Goal: Task Accomplishment & Management: Use online tool/utility

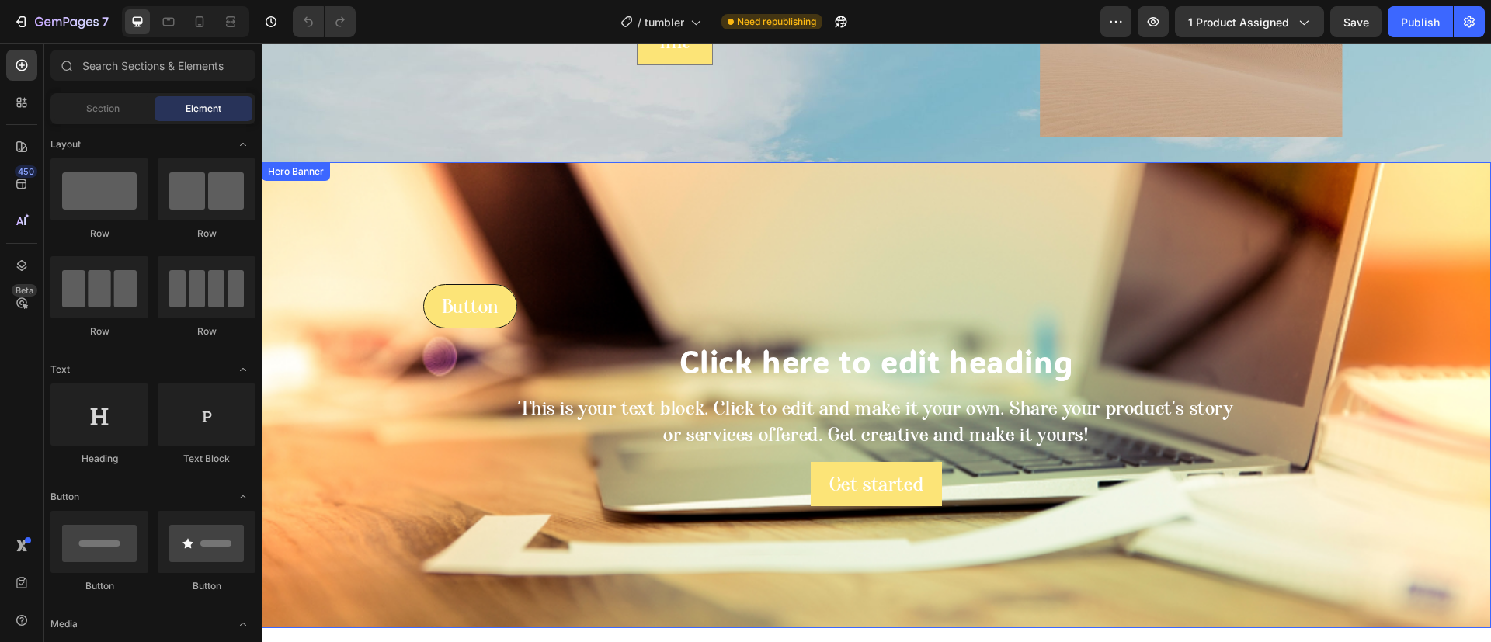
scroll to position [568, 0]
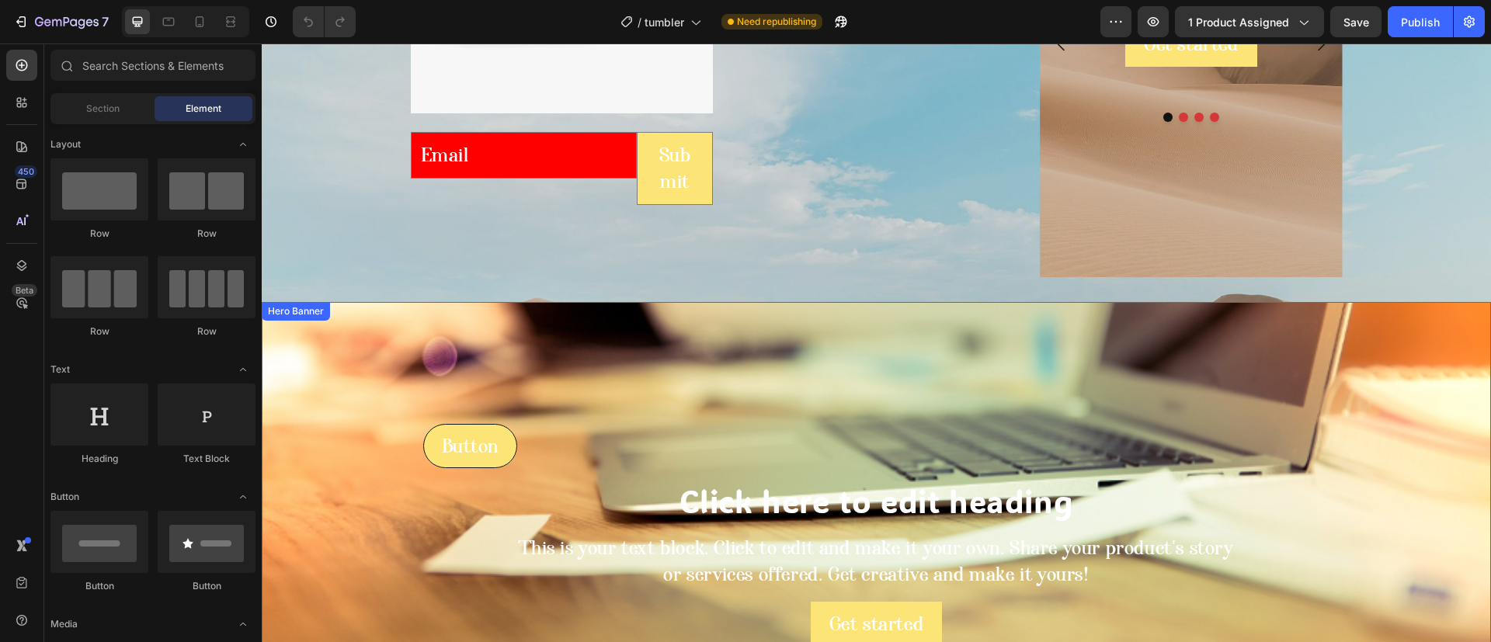
drag, startPoint x: 570, startPoint y: 403, endPoint x: 383, endPoint y: 365, distance: 190.9
click at [570, 403] on div "Overlay" at bounding box center [876, 535] width 1229 height 466
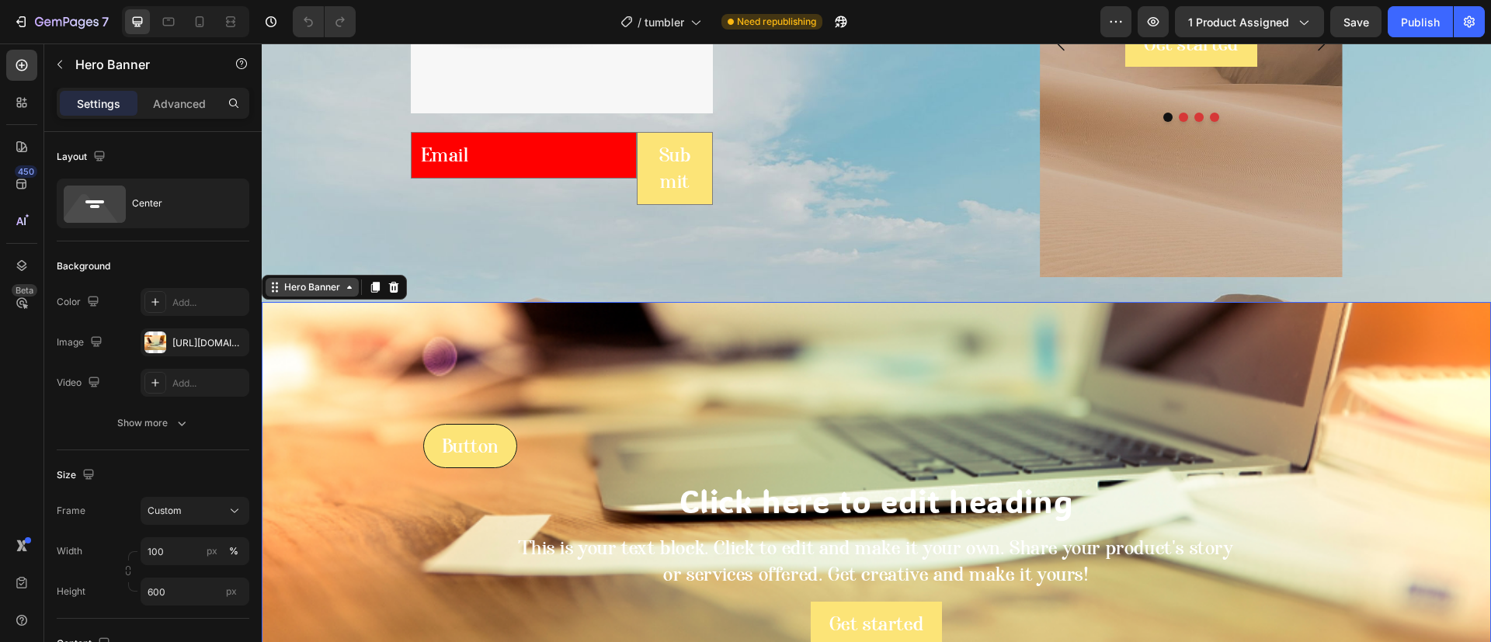
click at [307, 287] on div "Hero Banner" at bounding box center [312, 287] width 62 height 14
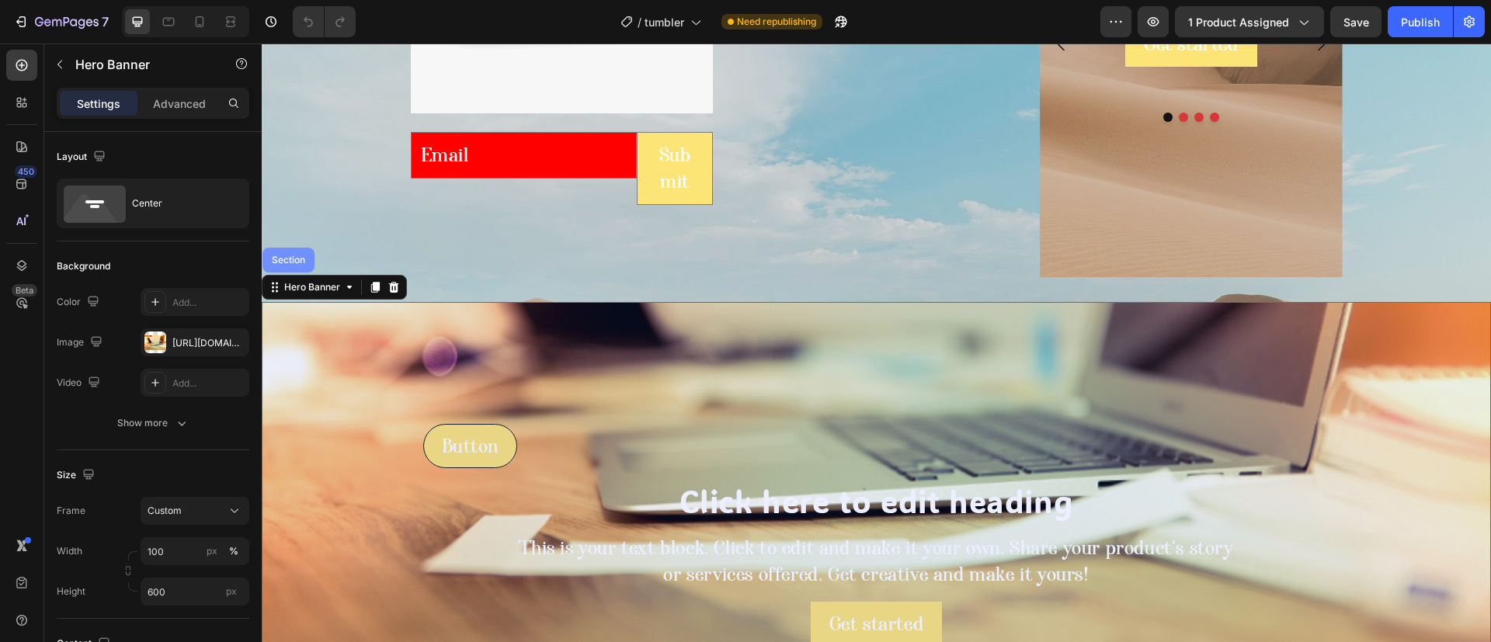
click at [314, 262] on div "Section" at bounding box center [288, 260] width 52 height 25
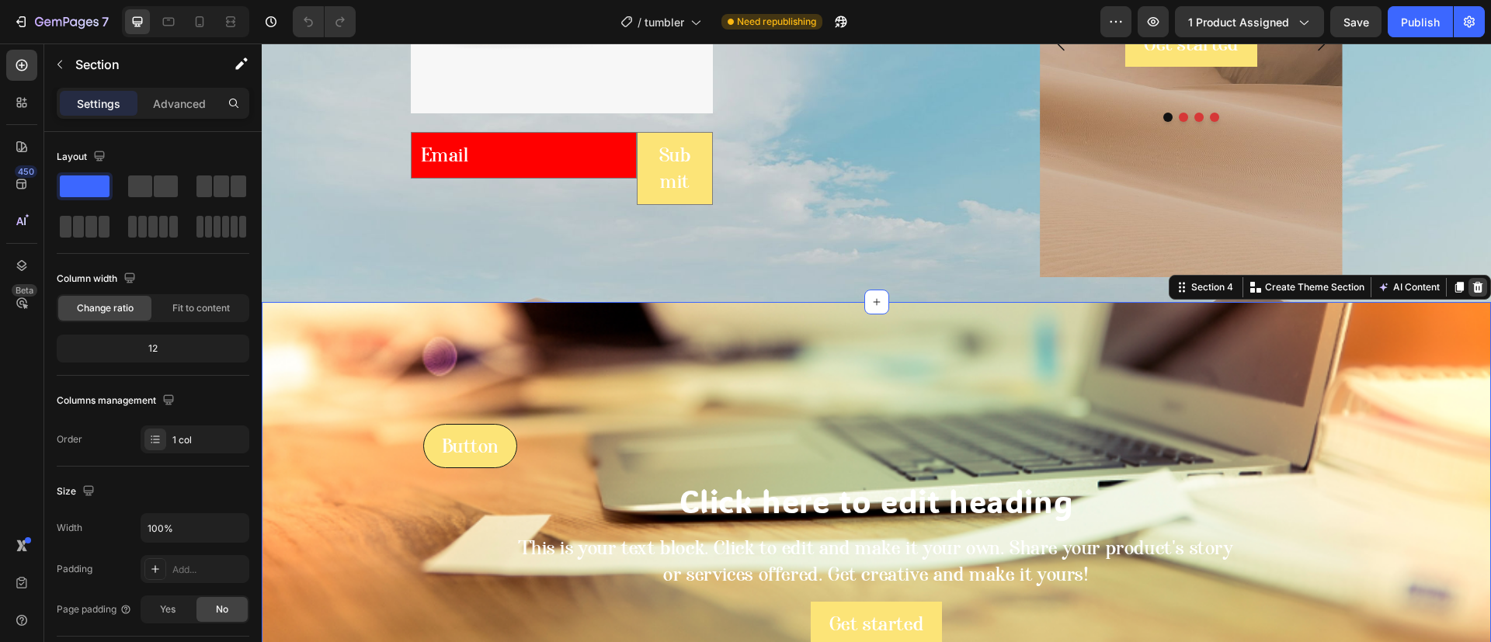
click at [1473, 291] on icon at bounding box center [1478, 287] width 10 height 11
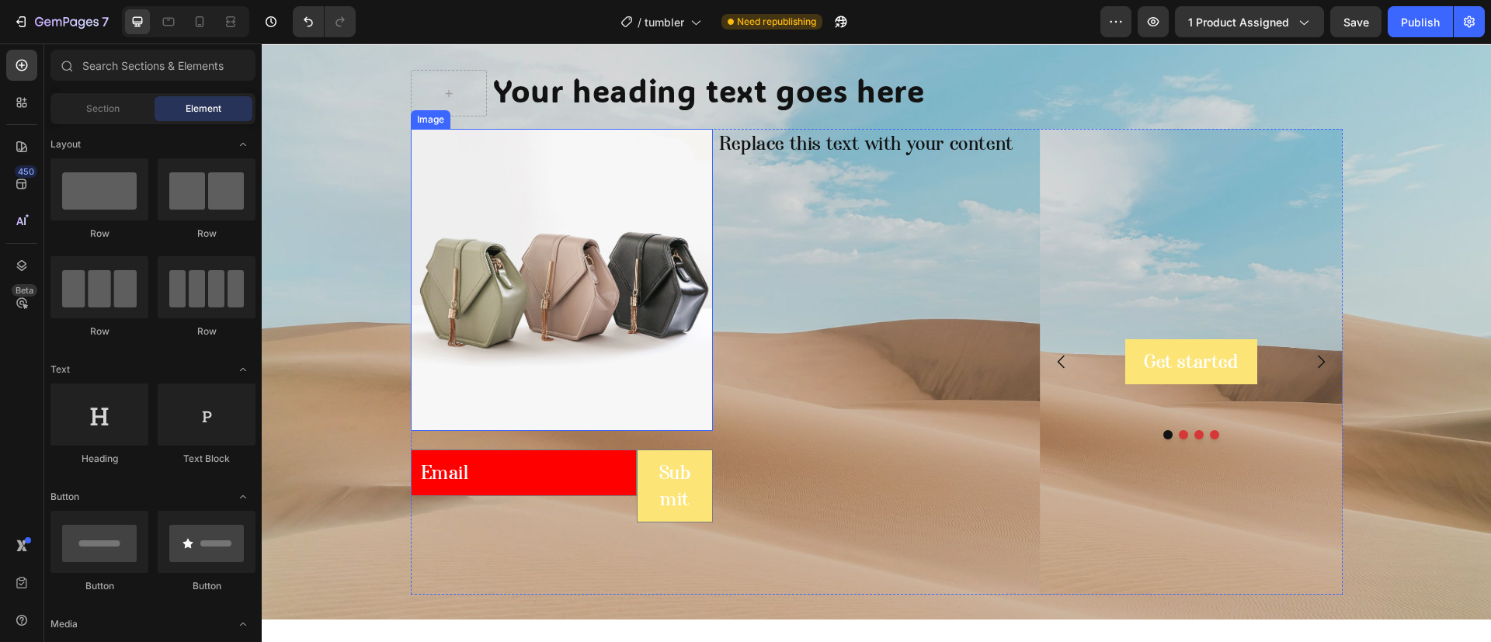
scroll to position [0, 0]
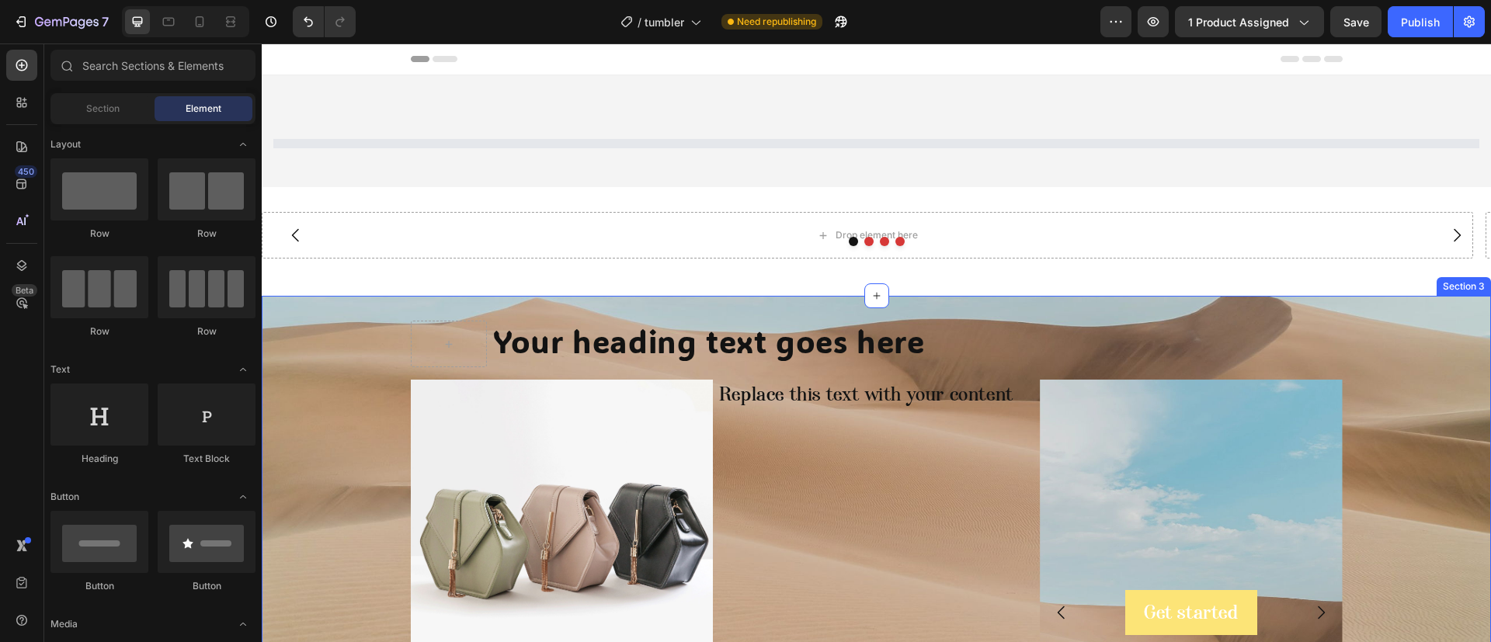
click at [349, 398] on div "Your heading text goes here Heading Row Image Email Field Submit Submit Button …" at bounding box center [876, 583] width 1229 height 525
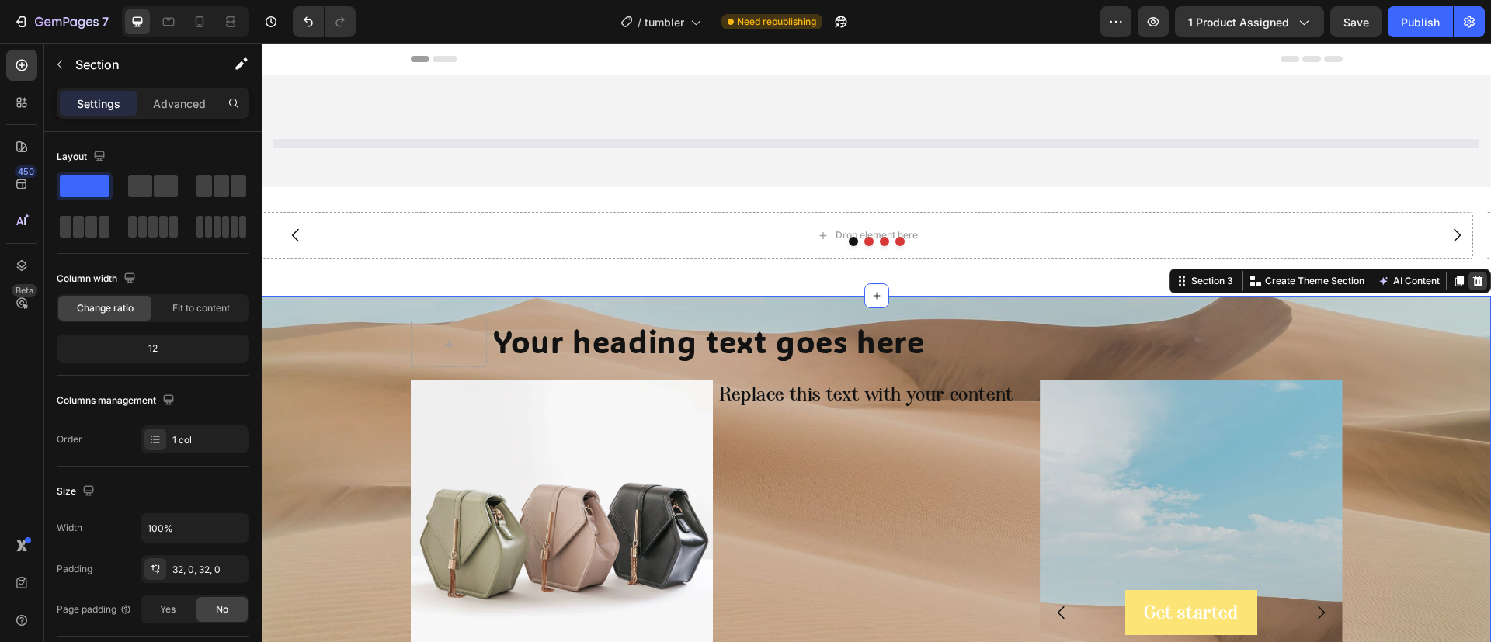
click at [1468, 288] on div at bounding box center [1477, 281] width 19 height 19
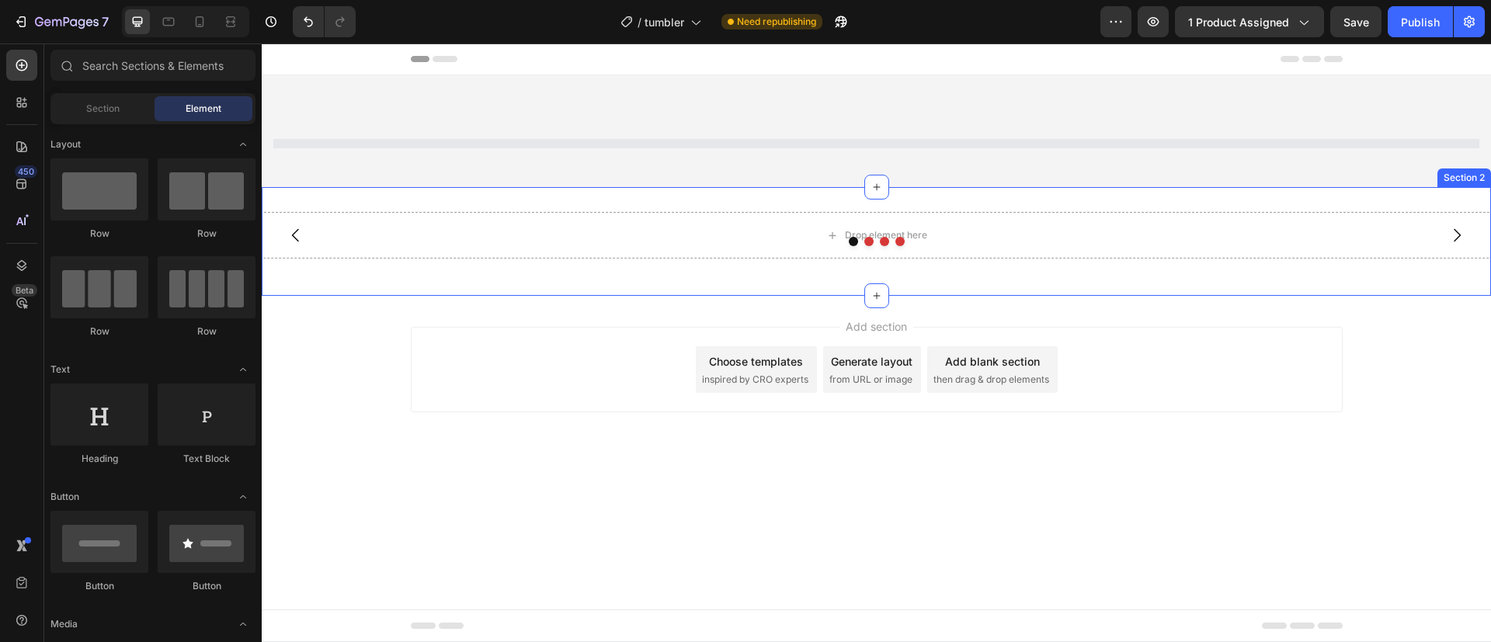
click at [717, 269] on div "Drop element here Drop element here Drop element here Drop element here [GEOGRA…" at bounding box center [876, 241] width 1229 height 59
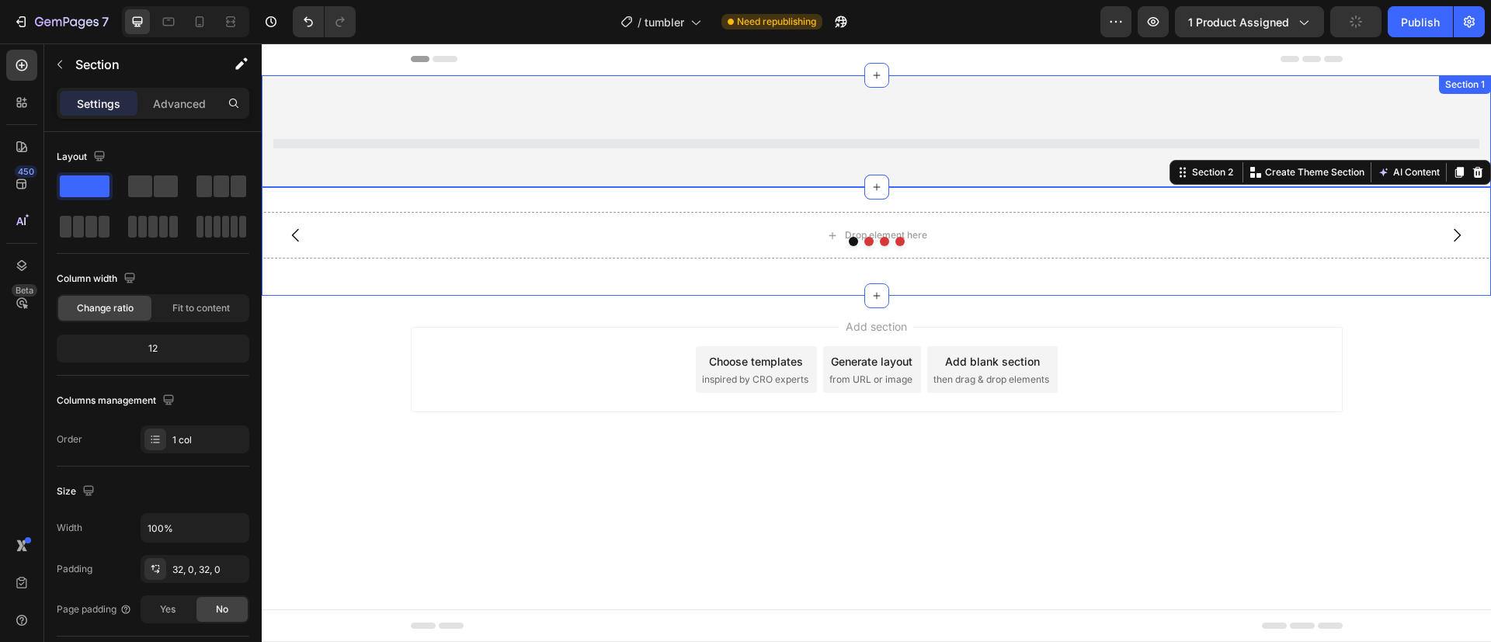
click at [675, 128] on div "Section 1" at bounding box center [876, 131] width 1229 height 112
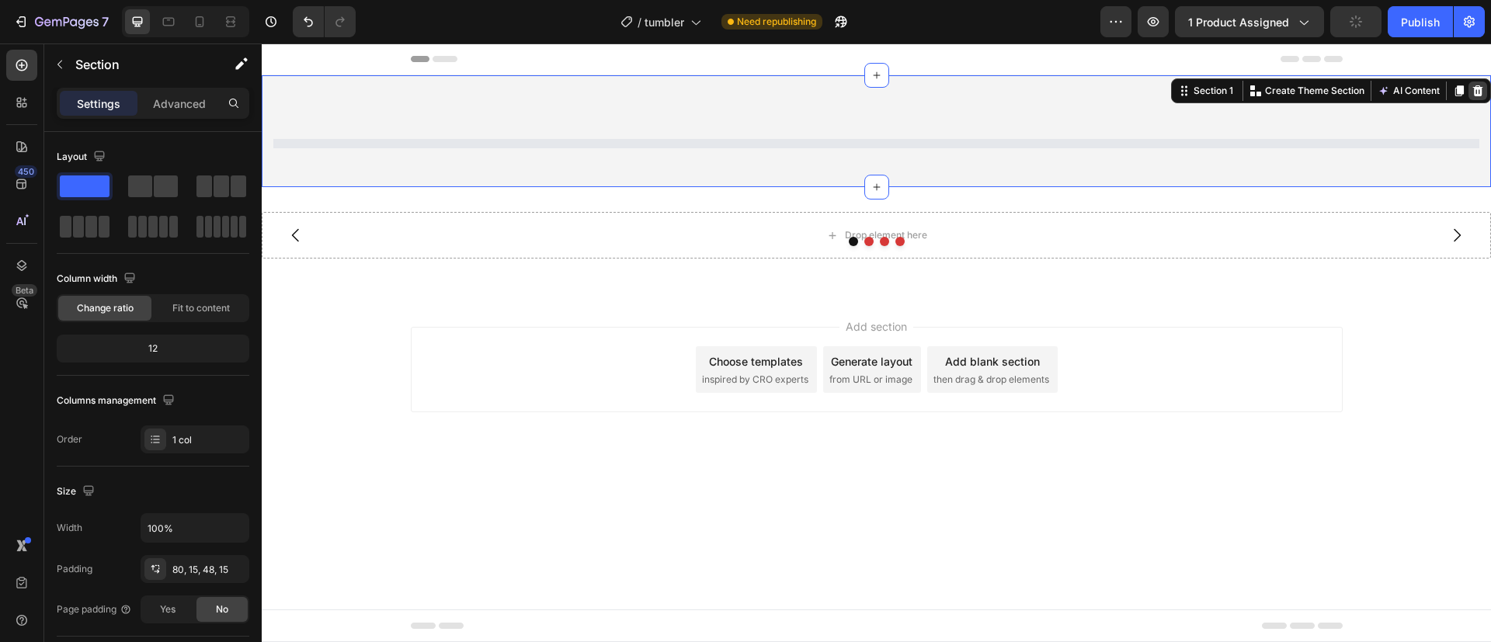
click at [1481, 93] on icon at bounding box center [1478, 90] width 10 height 11
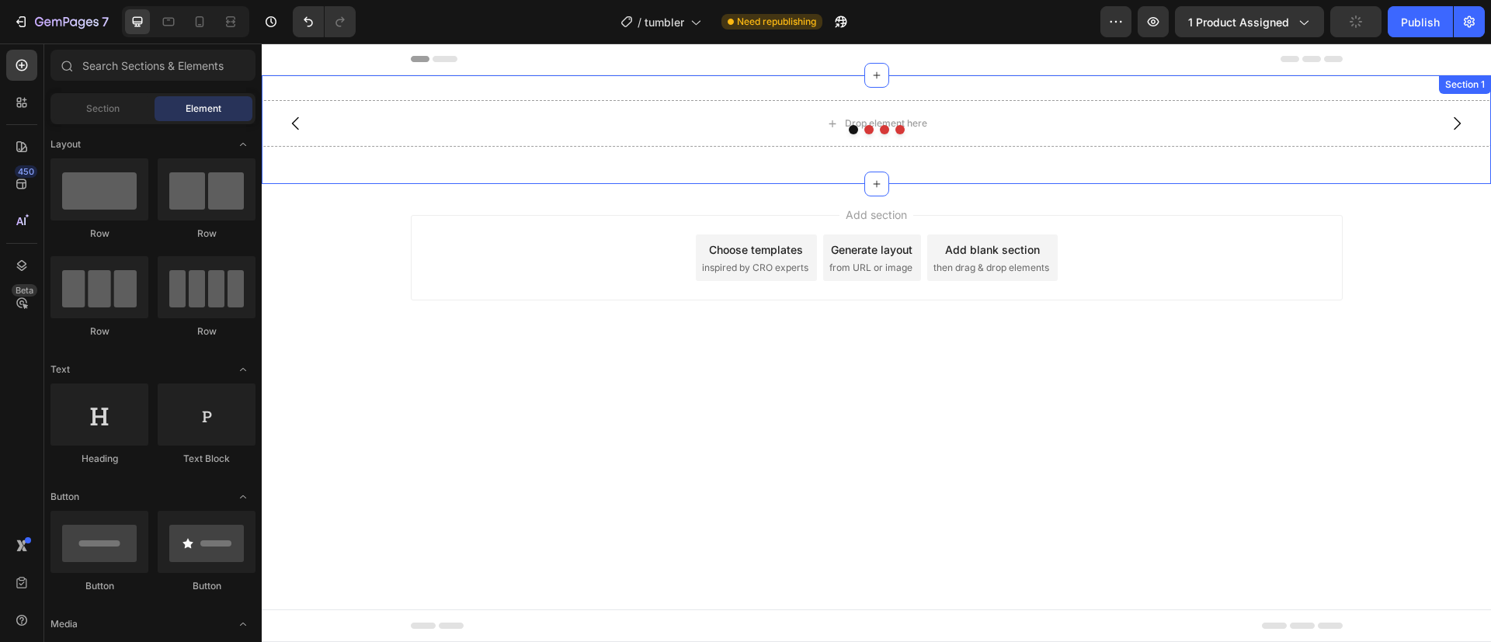
click at [1186, 151] on div "Drop element here Drop element here Drop element here Drop element here [GEOGRA…" at bounding box center [876, 129] width 1229 height 59
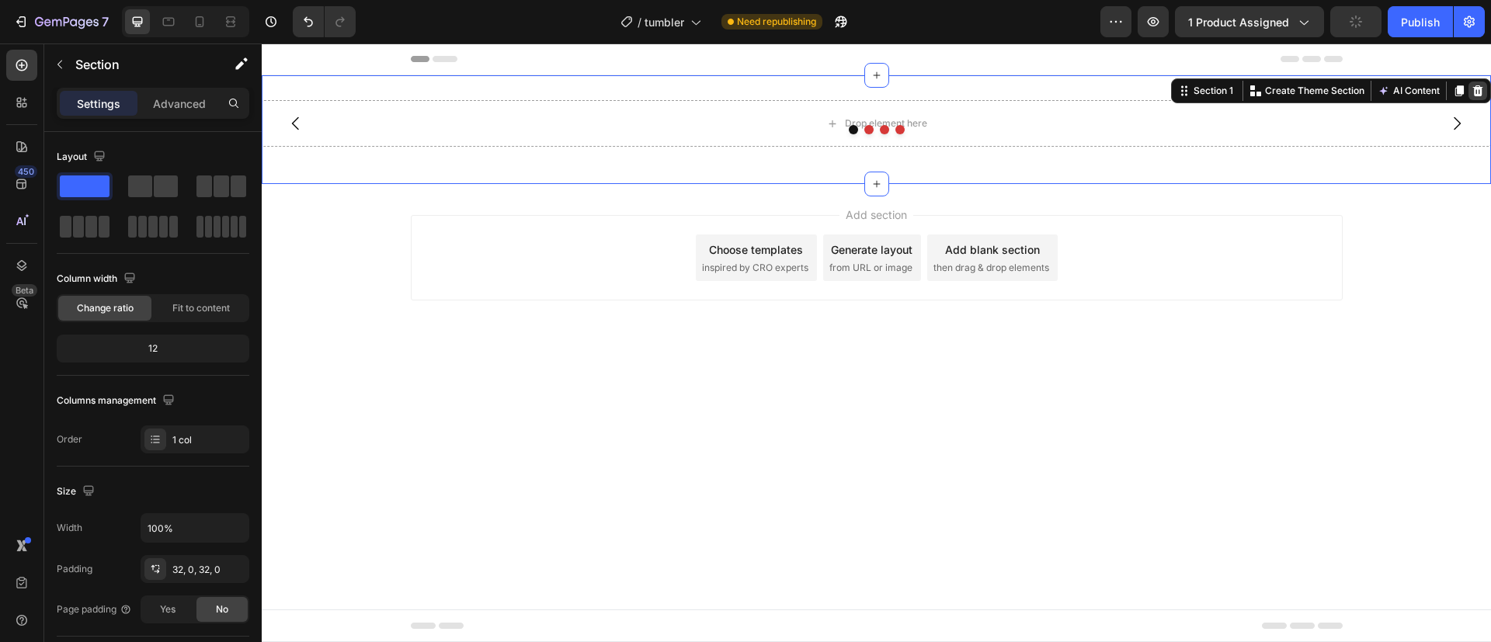
click at [1474, 96] on icon at bounding box center [1477, 91] width 12 height 12
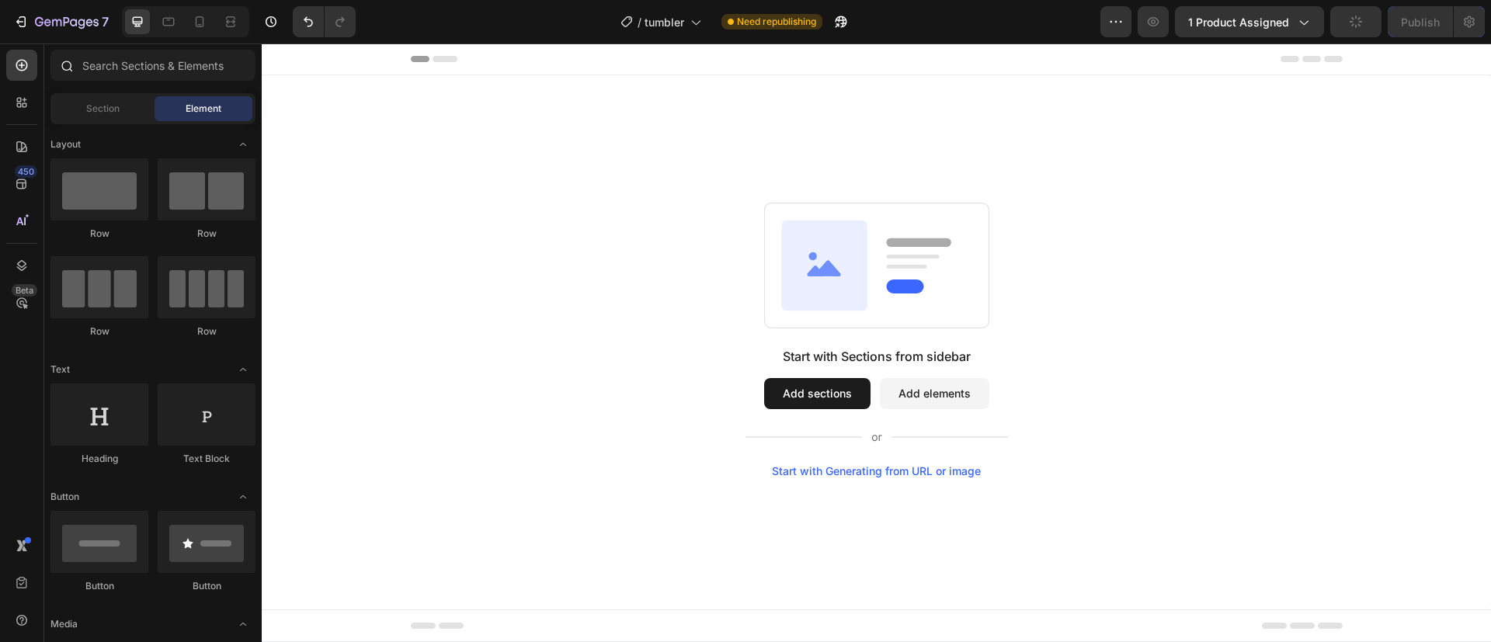
click at [169, 82] on div at bounding box center [152, 68] width 217 height 37
click at [179, 74] on input "text" at bounding box center [152, 65] width 205 height 31
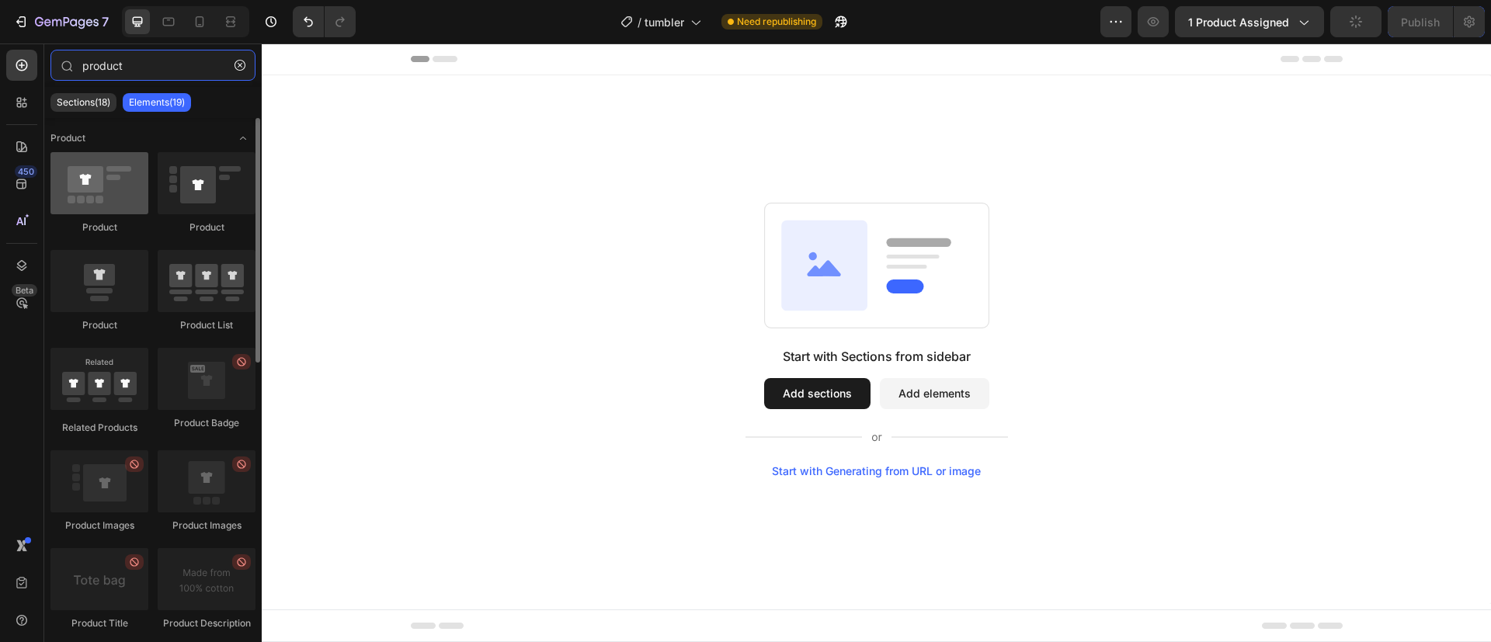
type input "product"
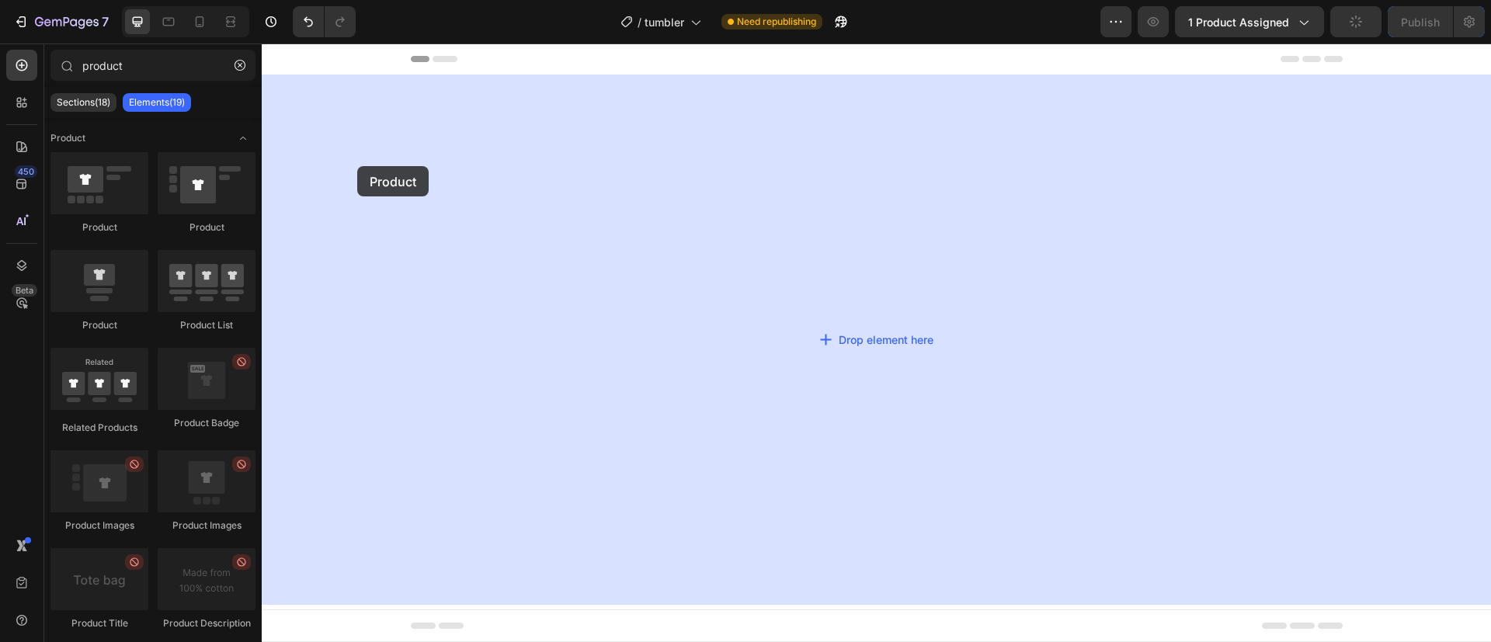
drag, startPoint x: 321, startPoint y: 234, endPoint x: 612, endPoint y: 137, distance: 306.9
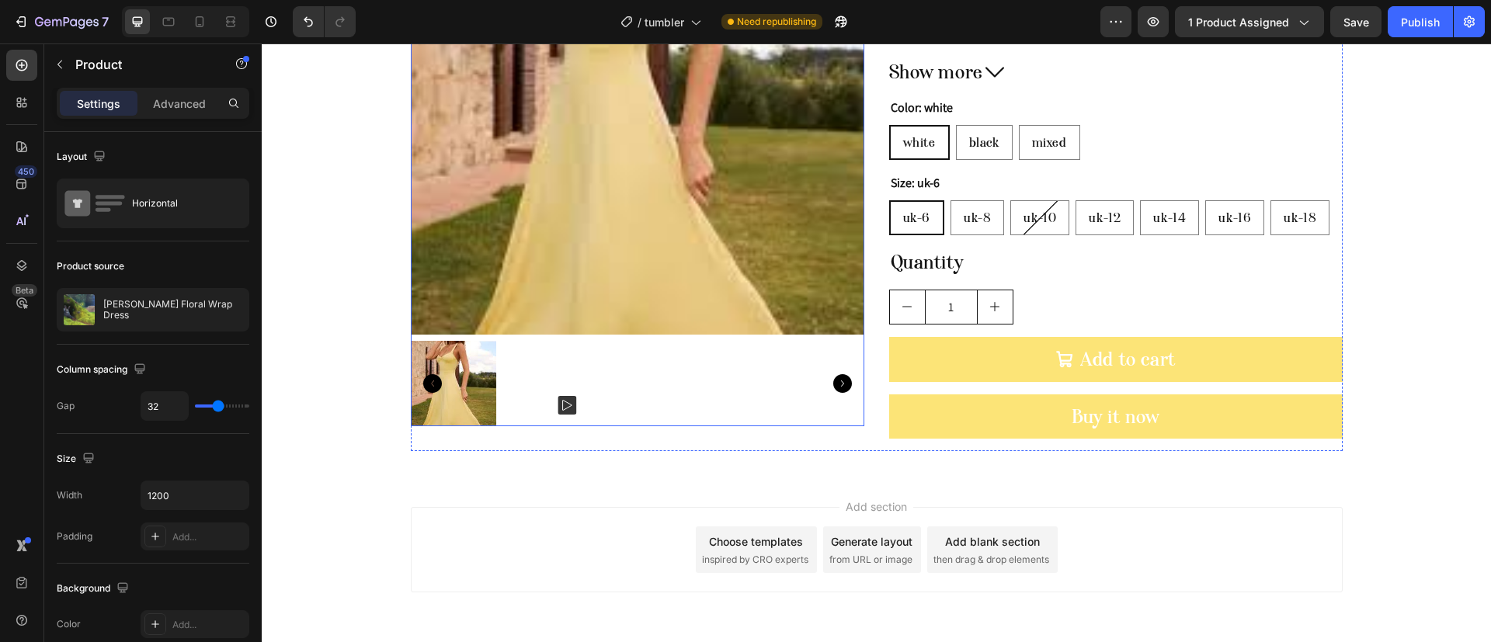
scroll to position [276, 0]
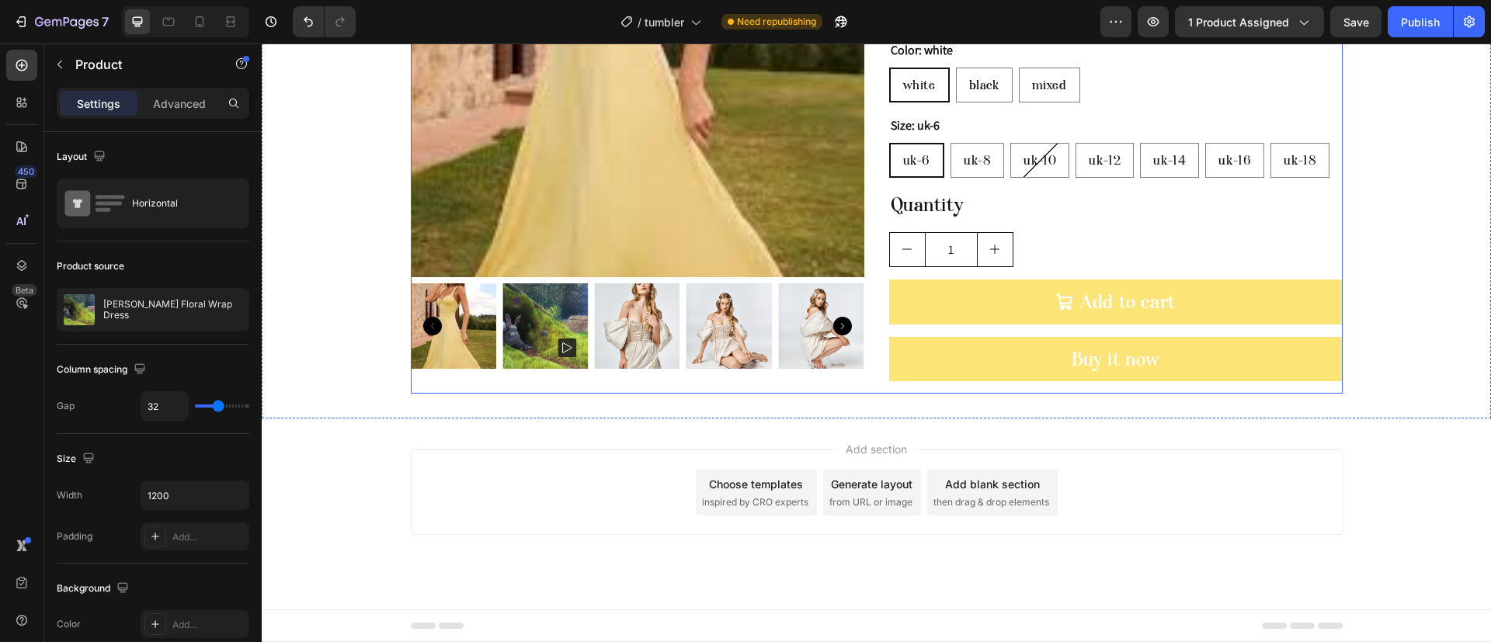
click at [621, 359] on img at bounding box center [636, 325] width 85 height 85
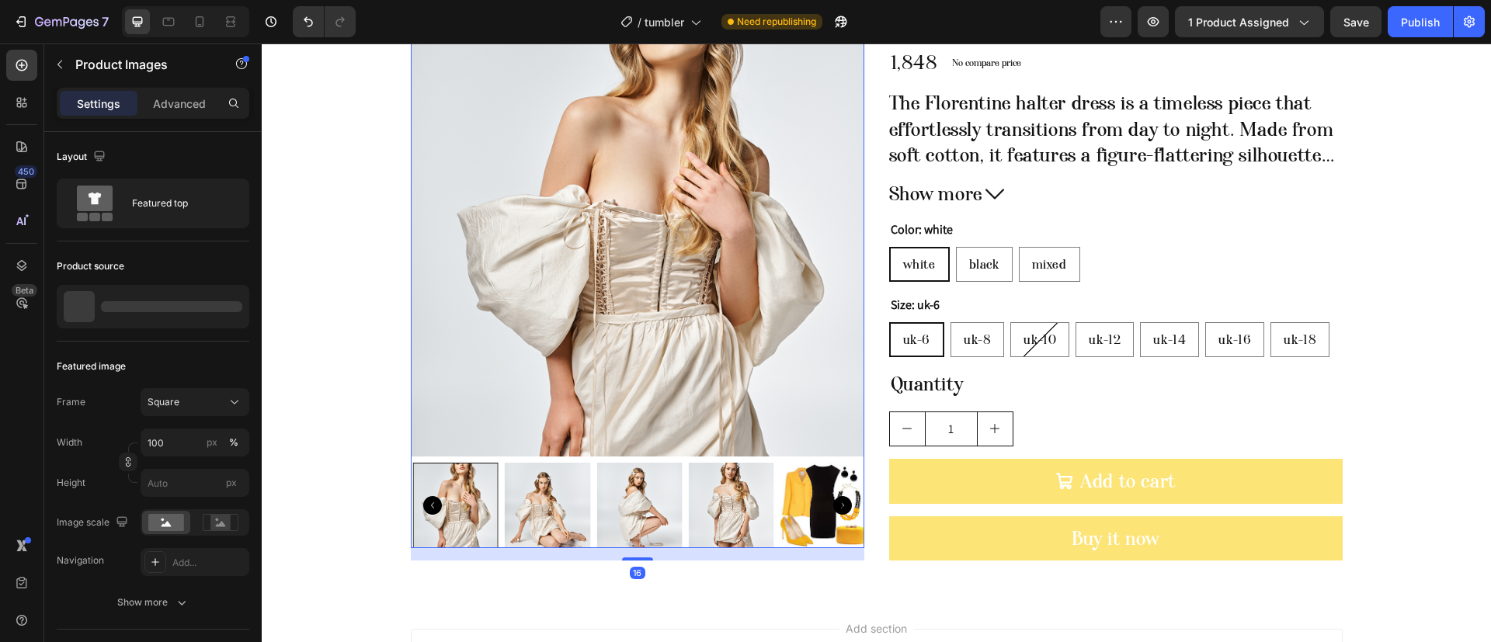
scroll to position [0, 0]
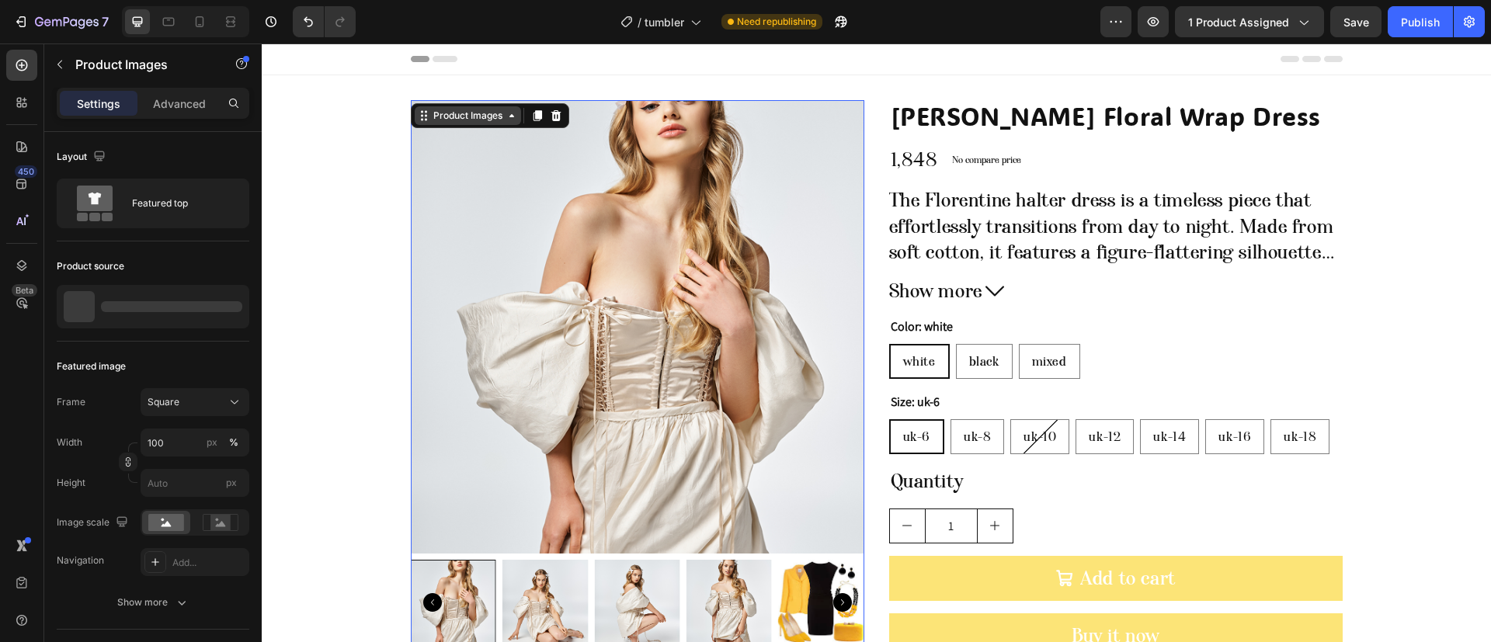
click at [451, 120] on div "Product Images" at bounding box center [467, 116] width 75 height 14
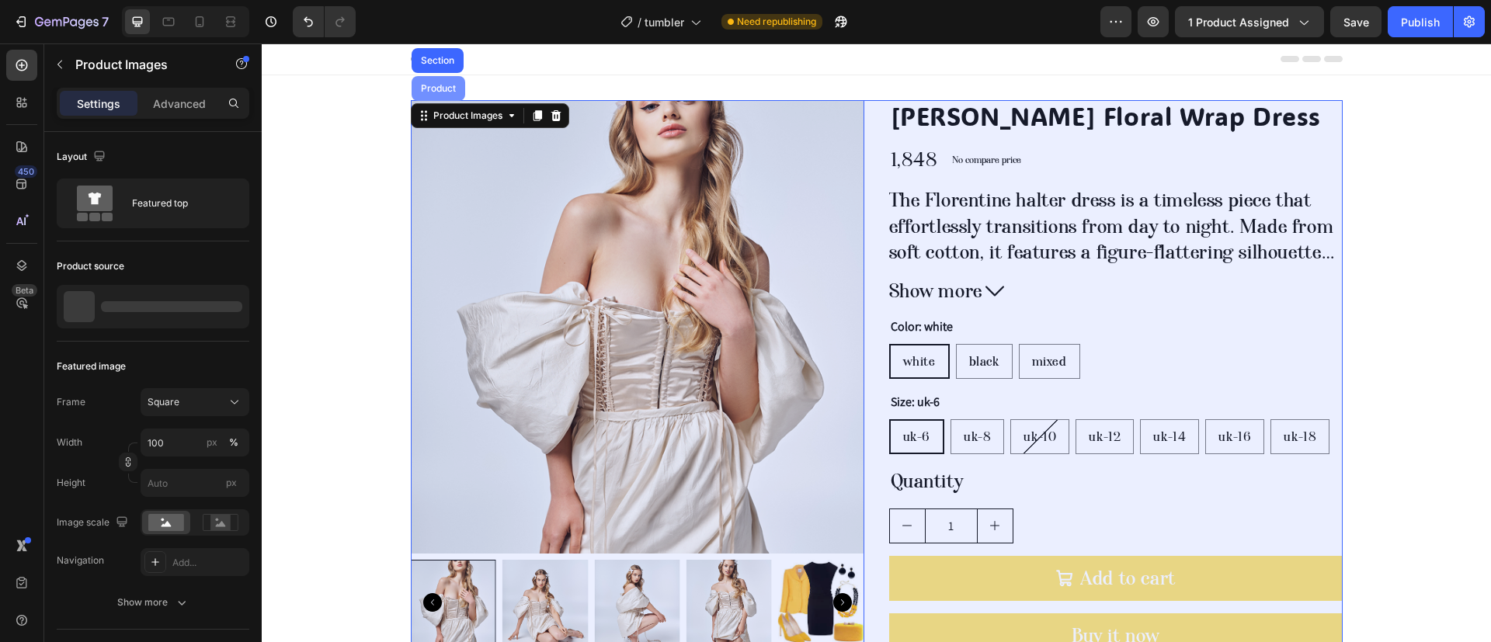
click at [423, 98] on div "Product" at bounding box center [438, 88] width 54 height 25
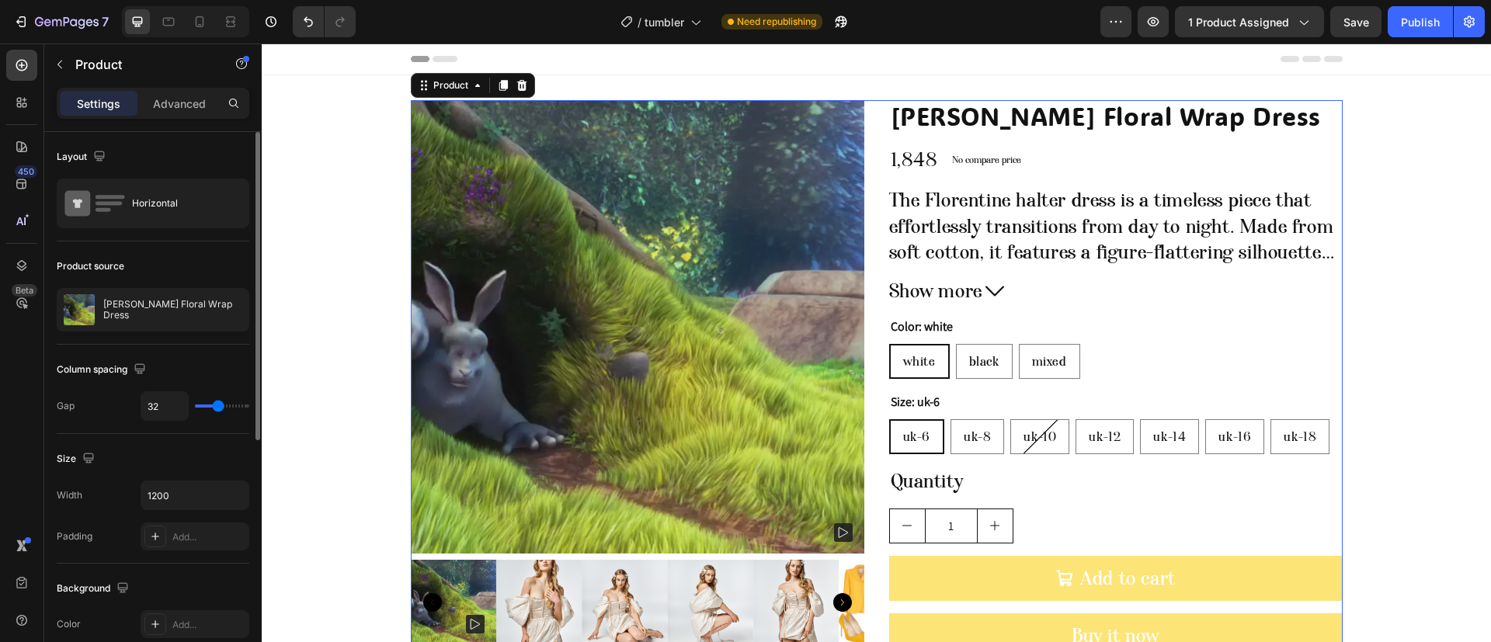
scroll to position [116, 0]
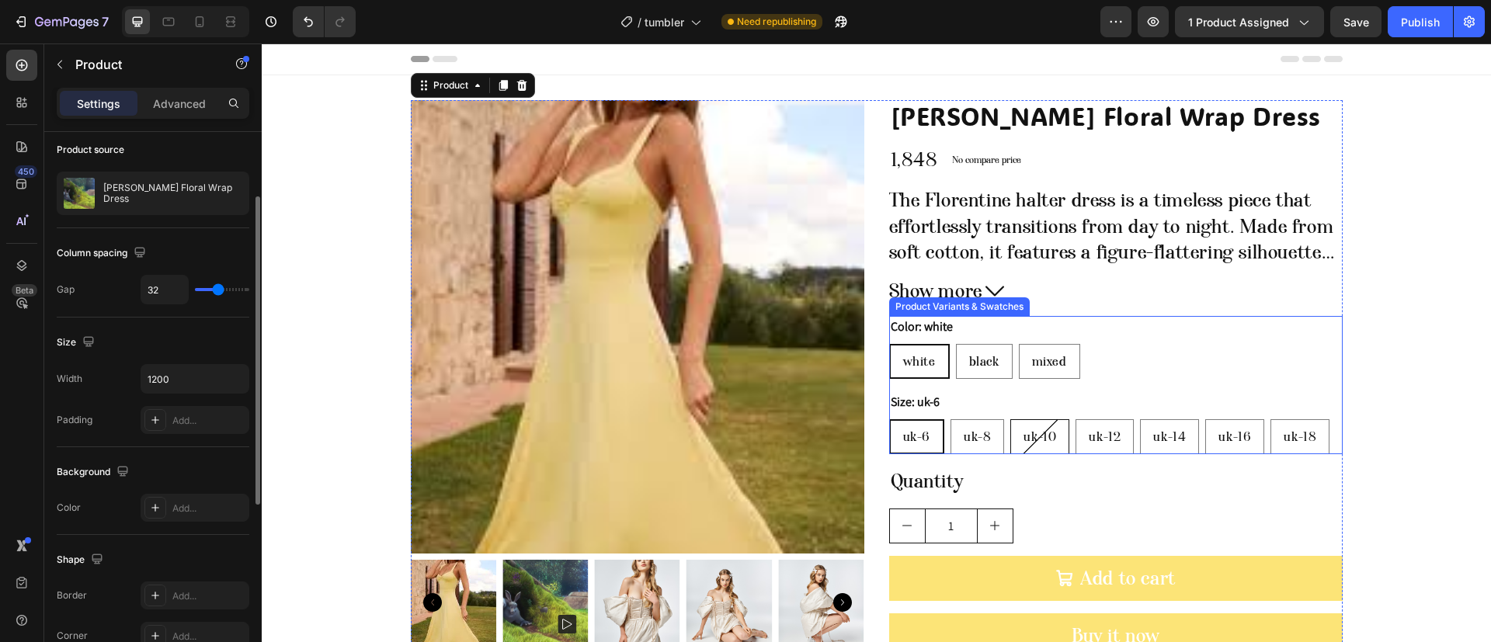
click at [1018, 422] on div "uk-10" at bounding box center [1039, 437] width 57 height 30
click at [1010, 419] on input "uk-10 uk-10 uk-10" at bounding box center [1009, 418] width 1 height 1
radio input "true"
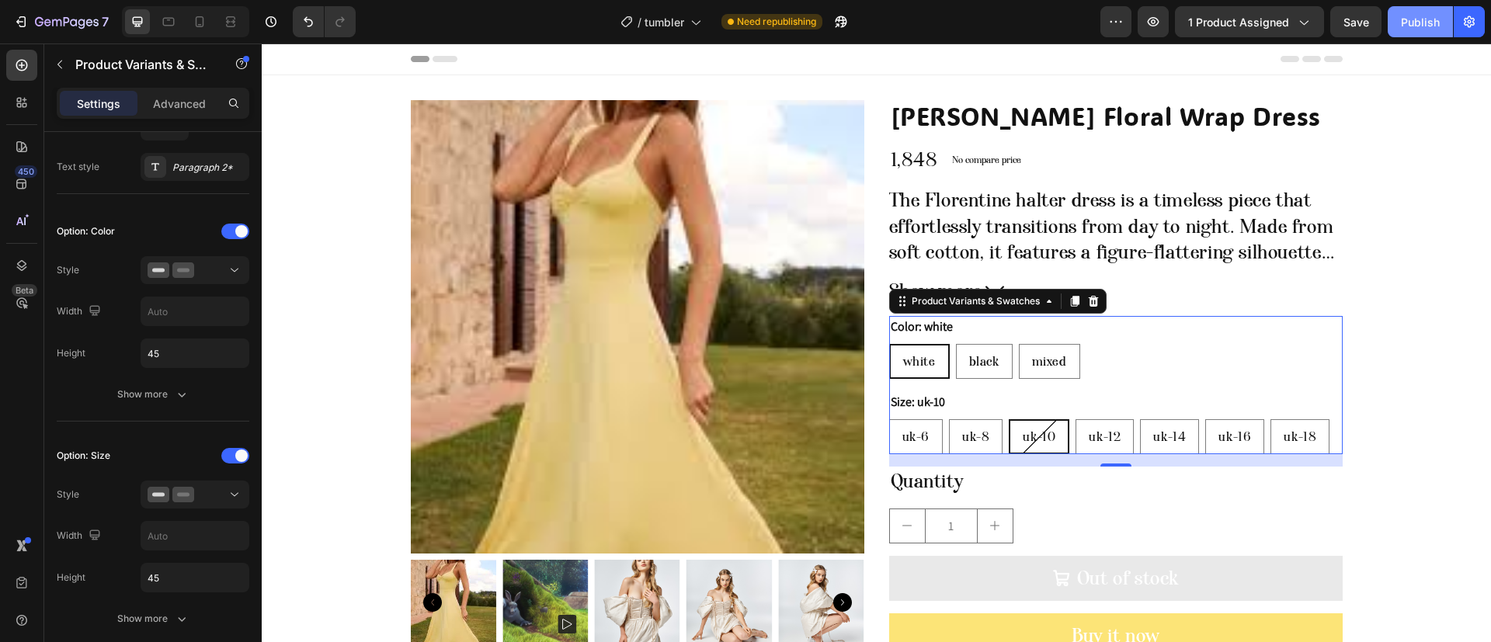
scroll to position [0, 0]
